Goal: Task Accomplishment & Management: Complete application form

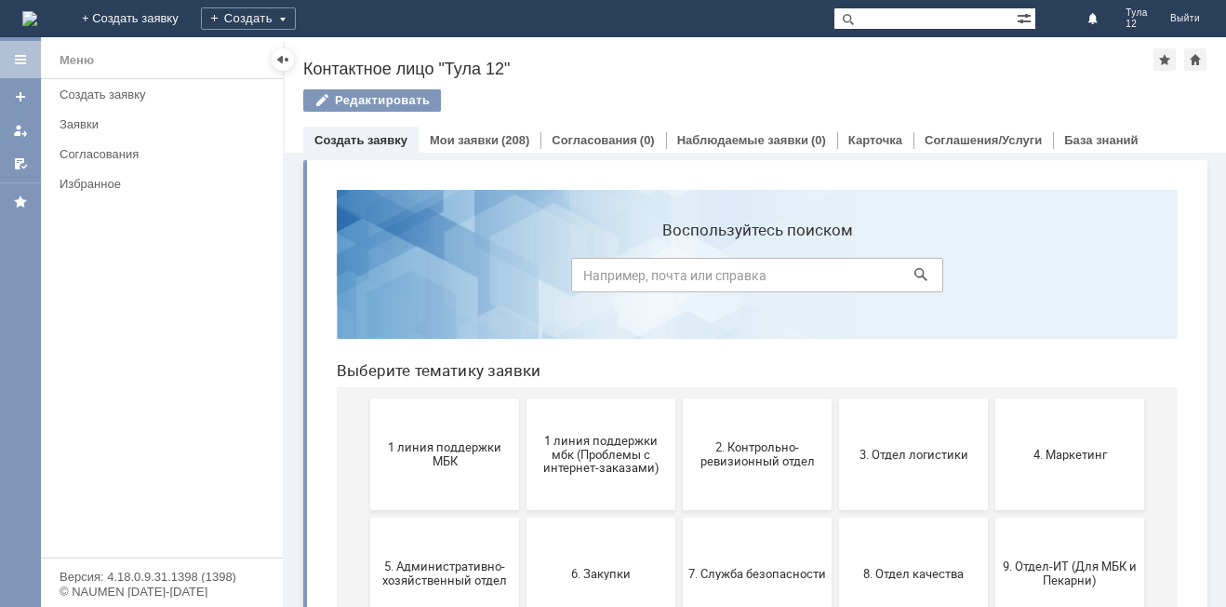
click at [469, 460] on span "1 линия поддержки МБК" at bounding box center [445, 454] width 138 height 28
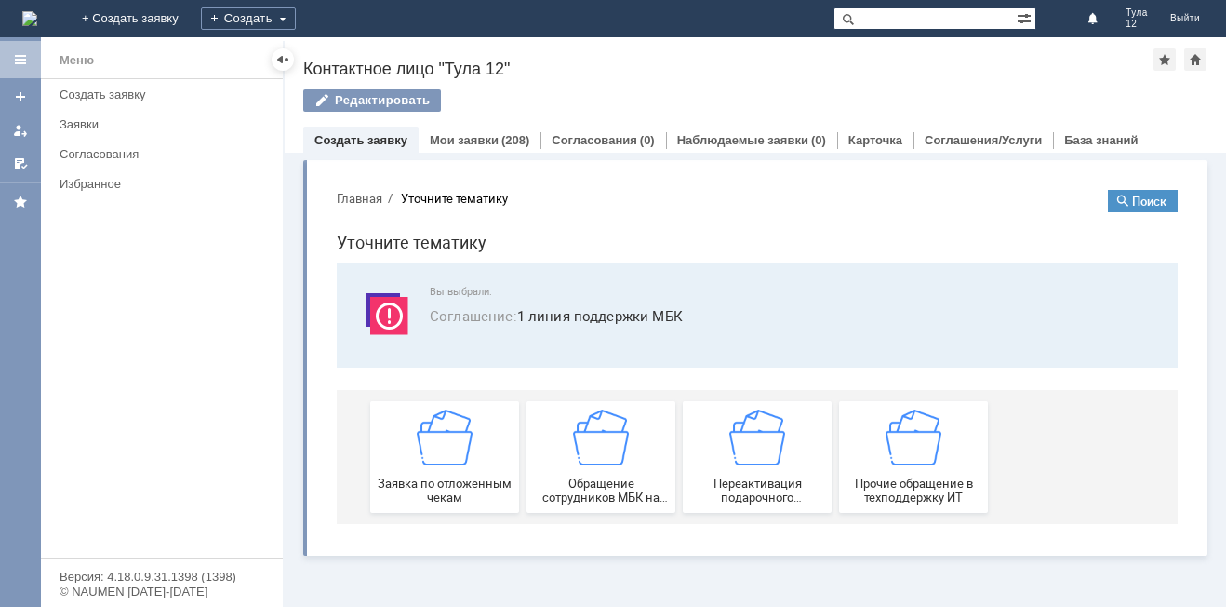
click at [469, 460] on img at bounding box center [445, 437] width 56 height 56
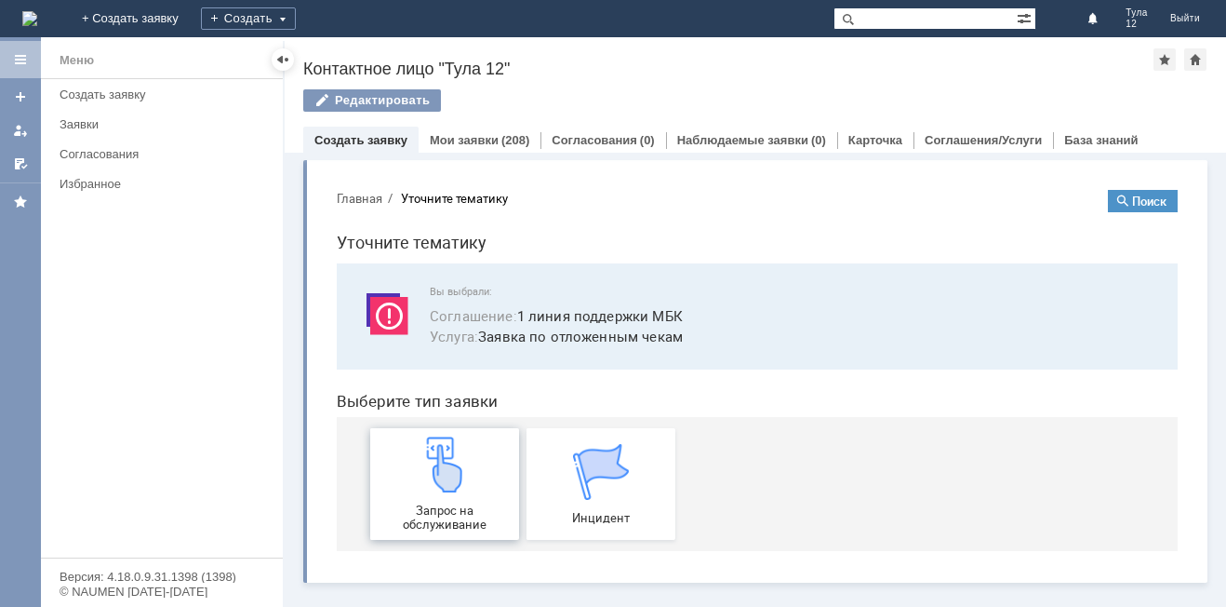
click at [470, 462] on img at bounding box center [445, 464] width 56 height 56
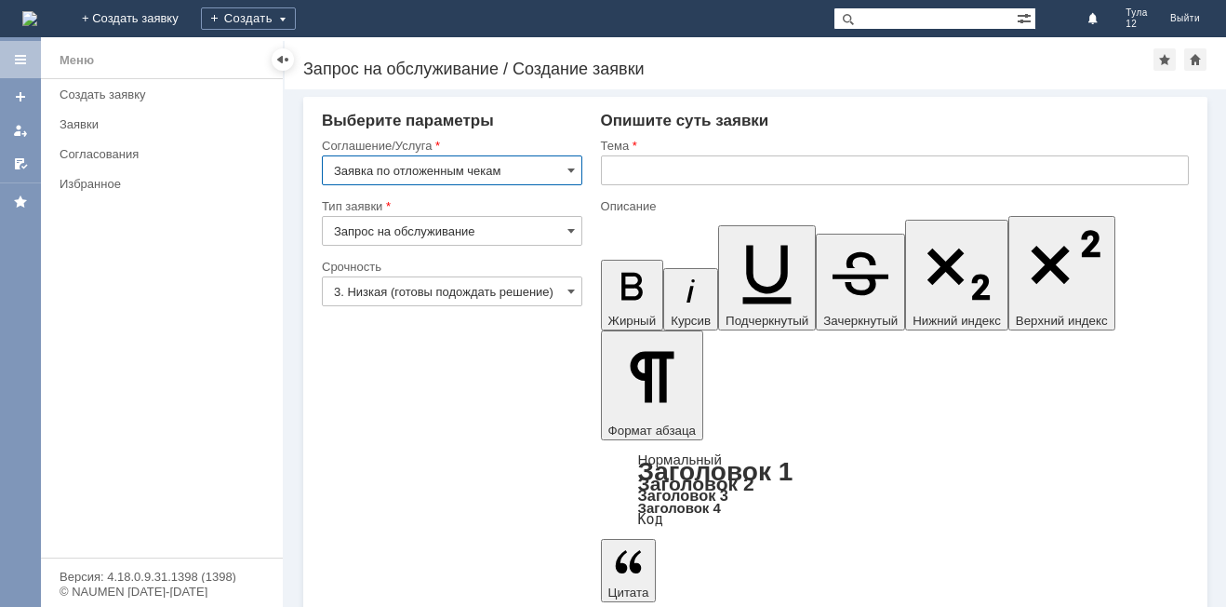
click at [657, 174] on input "text" at bounding box center [895, 170] width 588 height 30
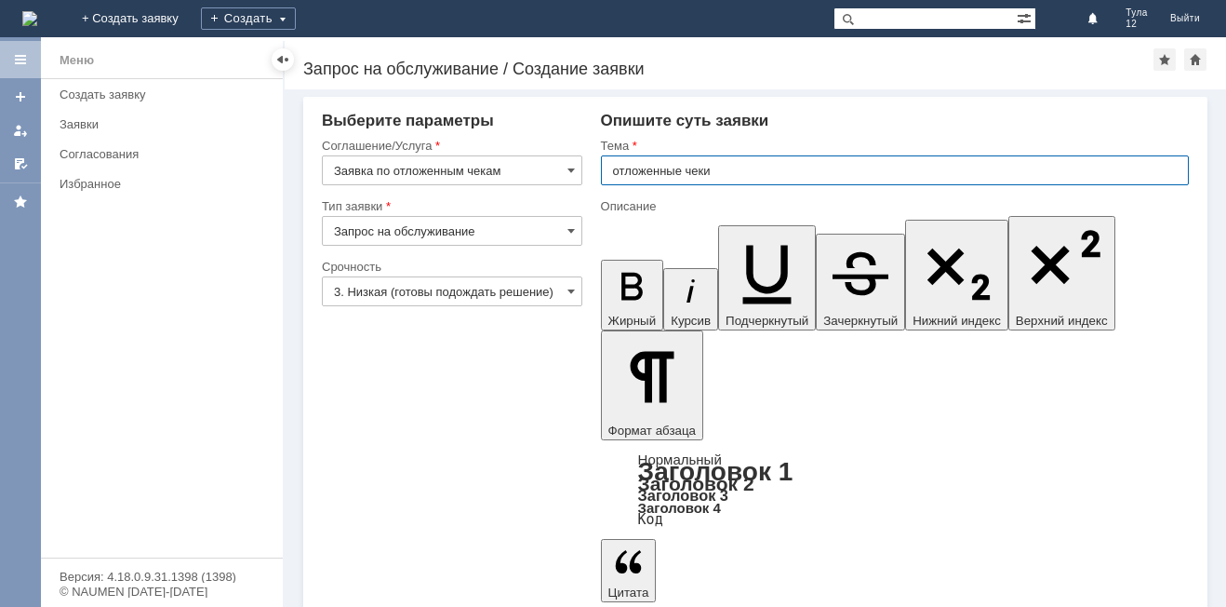
type input "отложенные чеки"
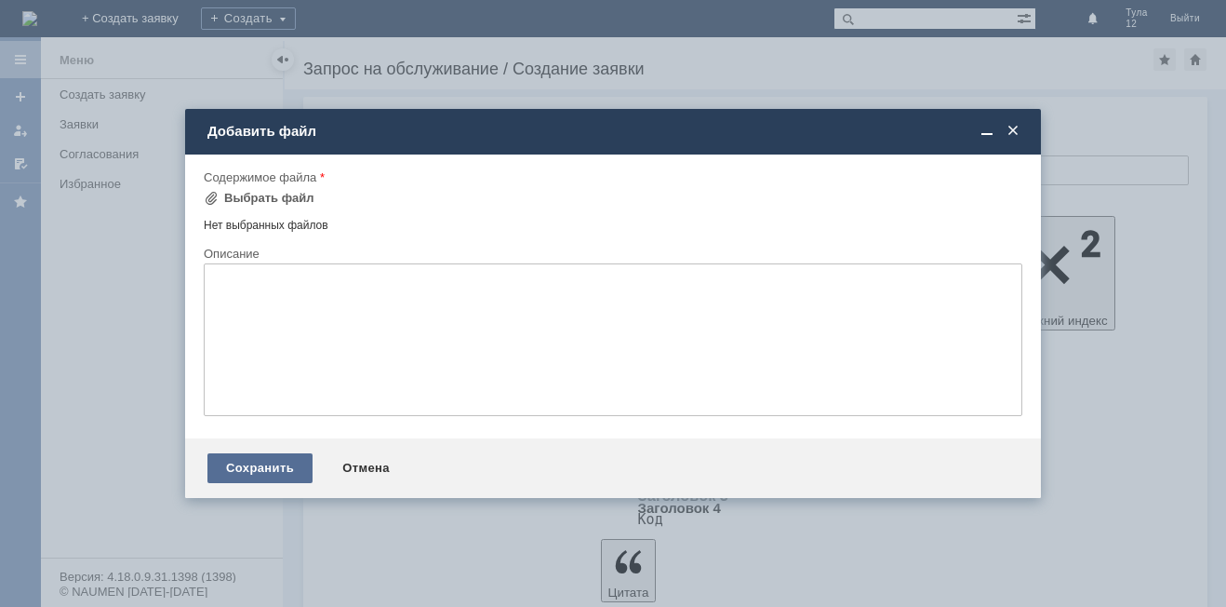
click at [282, 466] on div "Сохранить" at bounding box center [259, 468] width 105 height 30
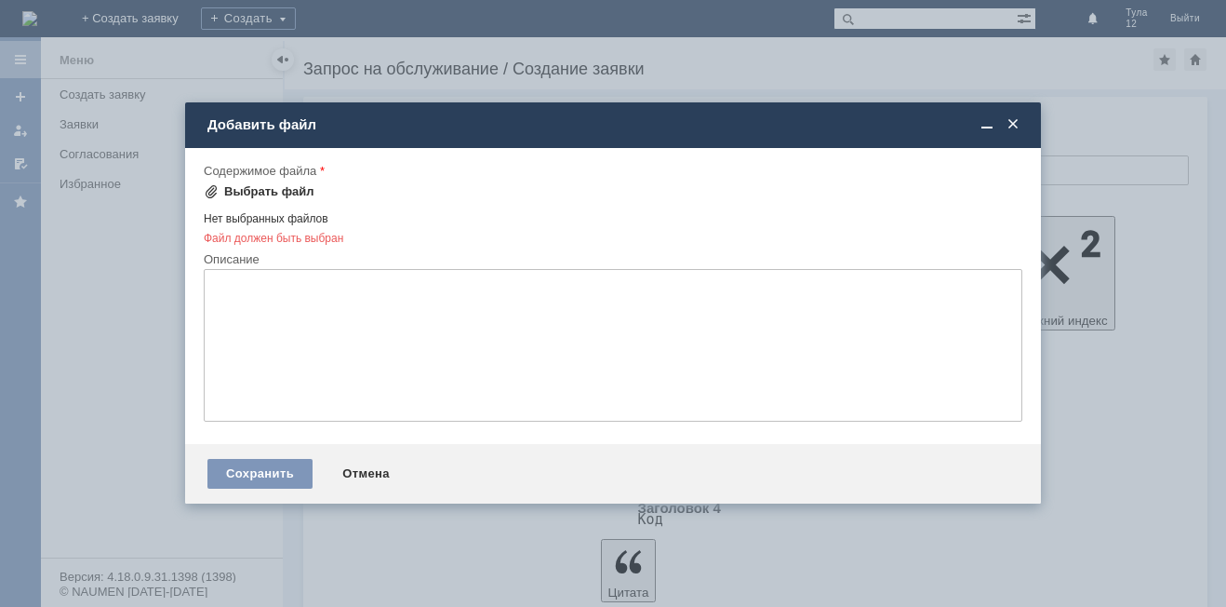
click at [285, 196] on div "Выбрать файл" at bounding box center [269, 191] width 90 height 15
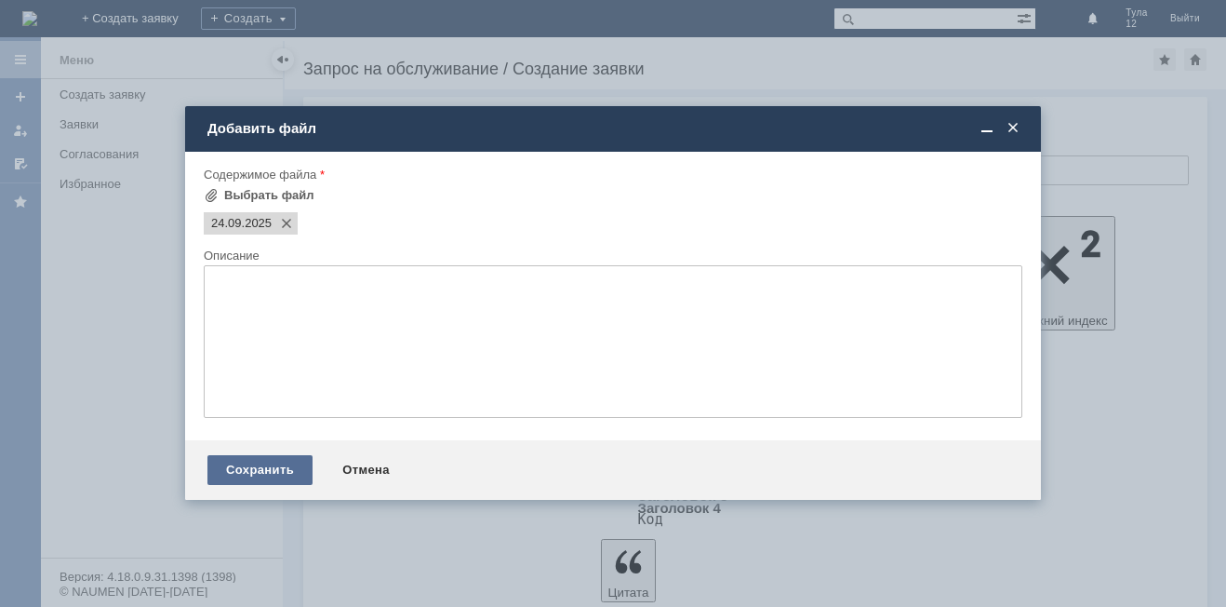
click at [229, 467] on div "Сохранить" at bounding box center [259, 470] width 105 height 30
